Goal: Check status: Check status

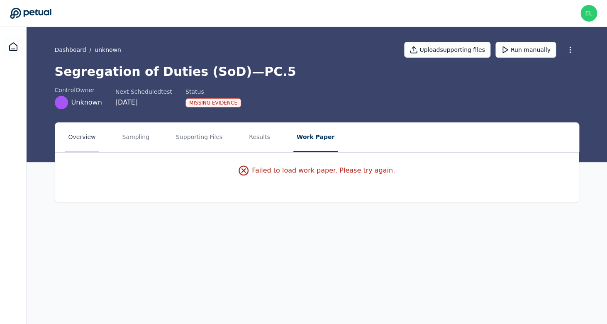
click at [85, 142] on button "Overview" at bounding box center [82, 137] width 34 height 29
